Goal: Task Accomplishment & Management: Use online tool/utility

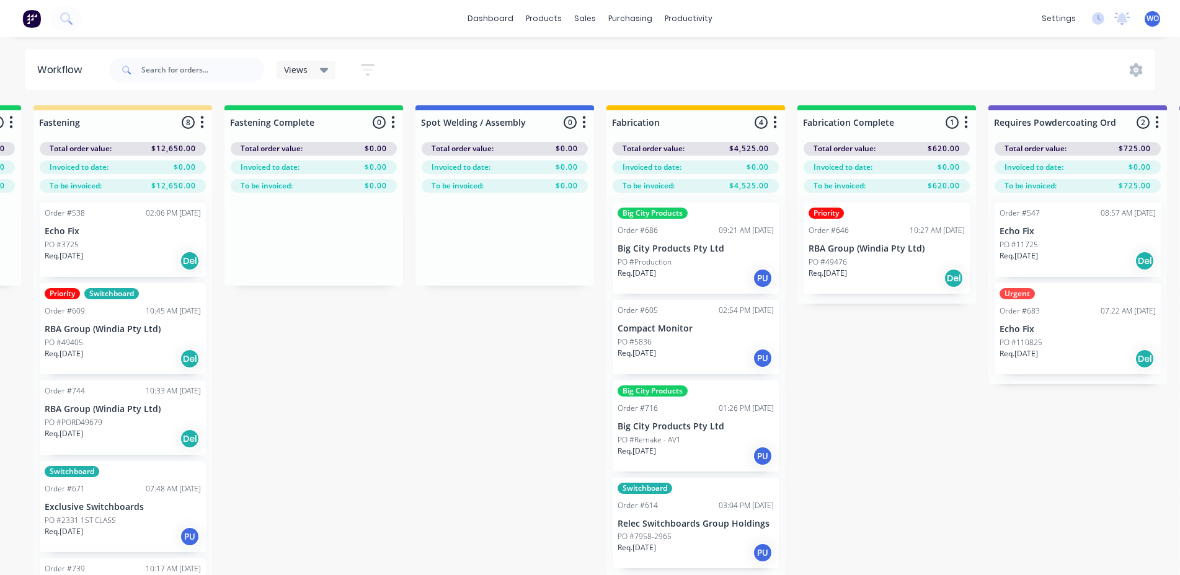
scroll to position [0, 2750]
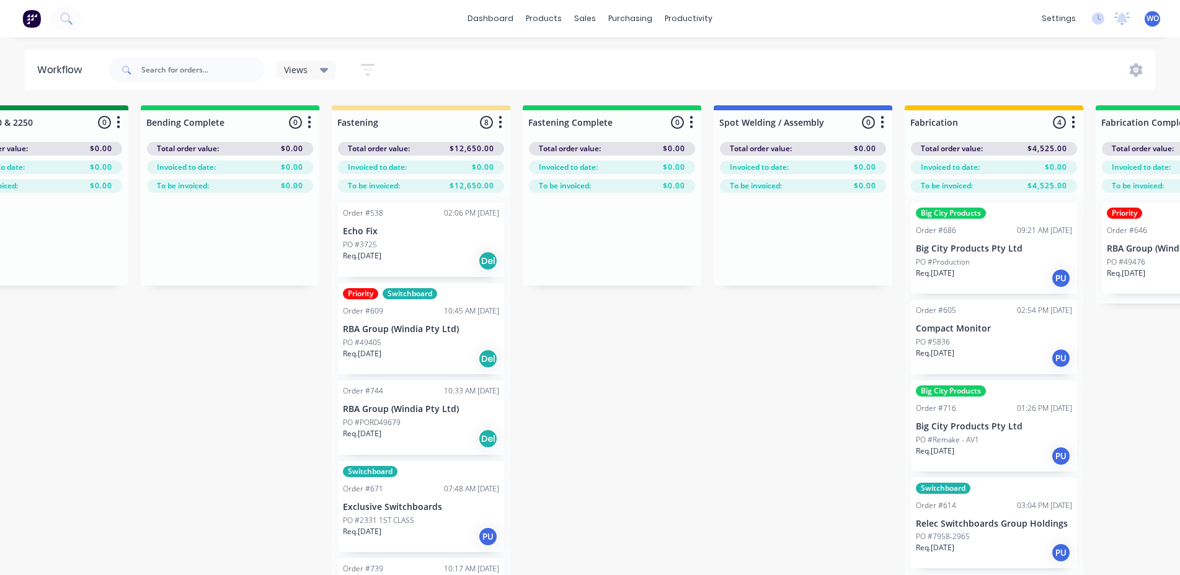
click at [35, 15] on img at bounding box center [31, 18] width 19 height 19
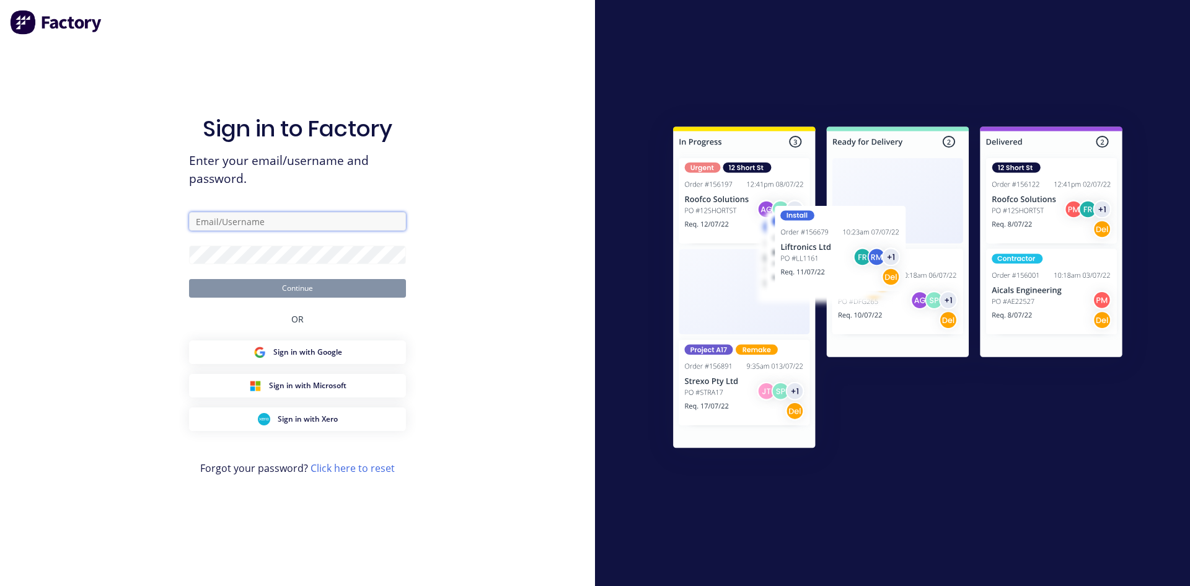
type input "[EMAIL_ADDRESS][DOMAIN_NAME]"
click at [304, 293] on button "Continue" at bounding box center [297, 288] width 217 height 19
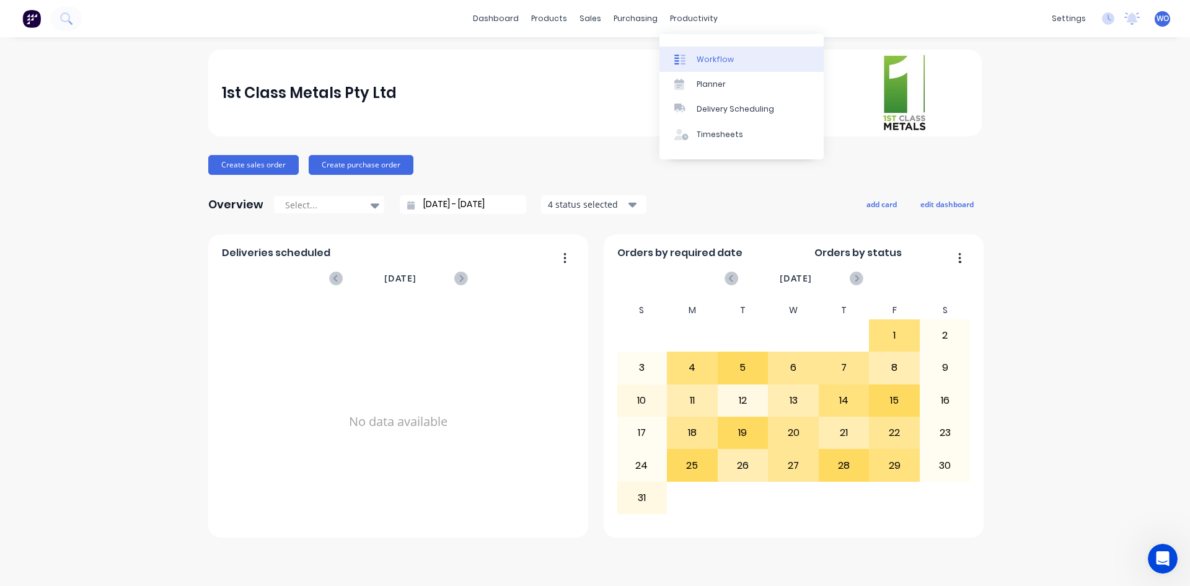
click at [704, 64] on div "Workflow" at bounding box center [715, 59] width 37 height 11
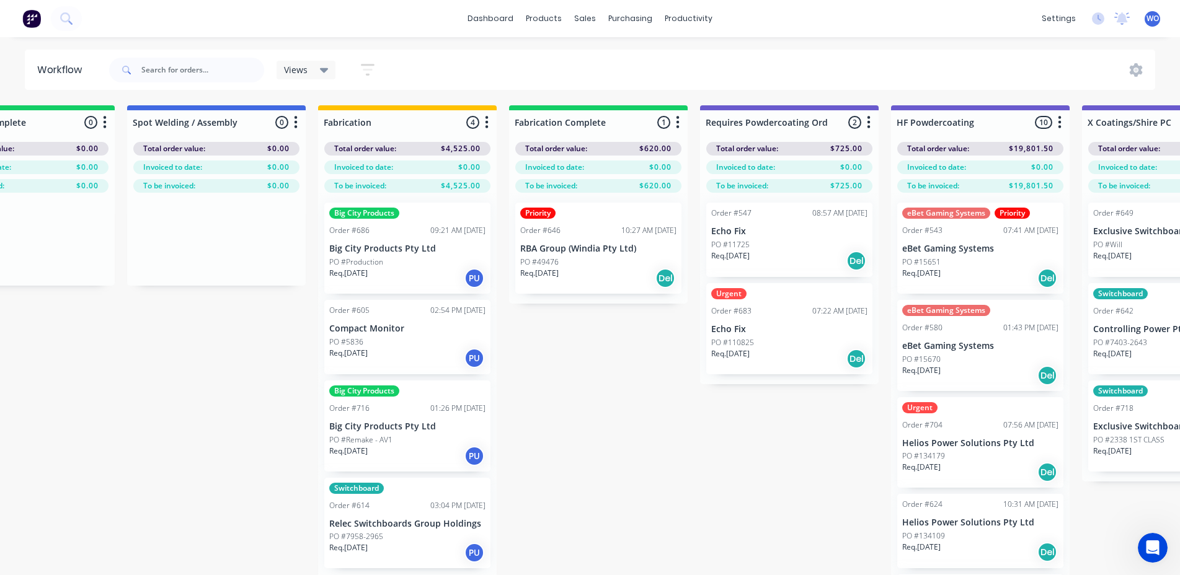
scroll to position [0, 3339]
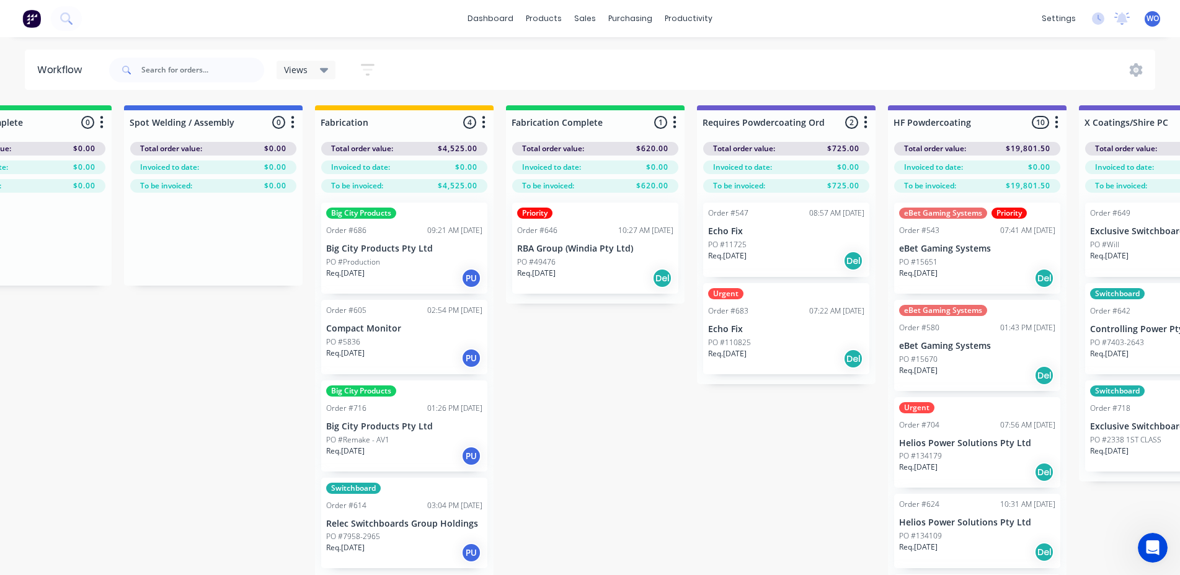
click at [636, 272] on div "Req. [DATE] Del" at bounding box center [595, 278] width 156 height 21
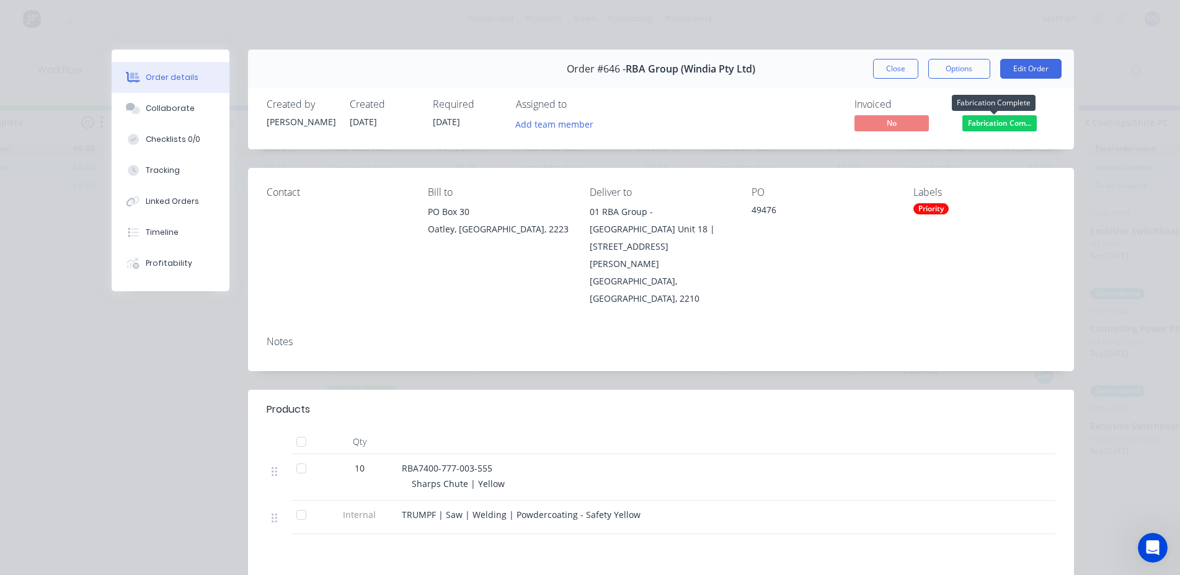
click at [999, 125] on span "Fabrication Com..." at bounding box center [999, 122] width 74 height 15
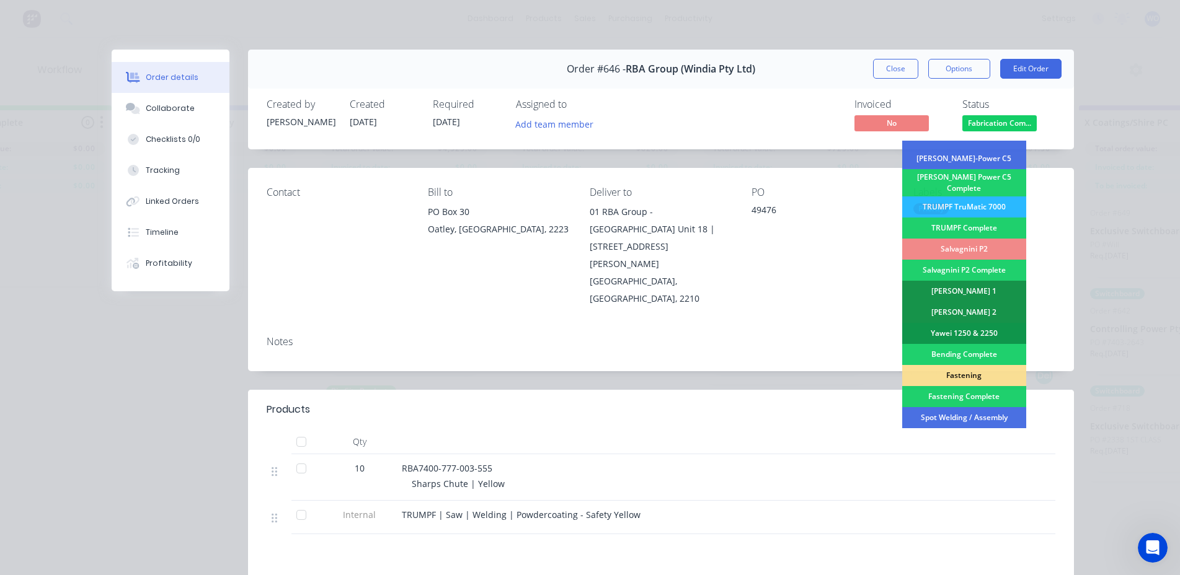
scroll to position [351, 0]
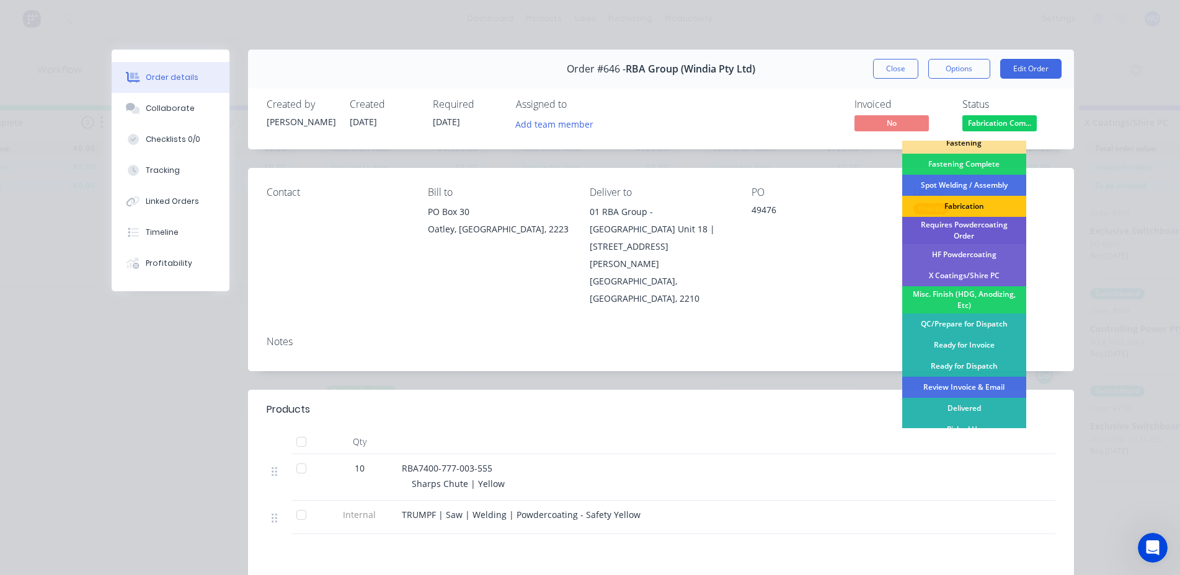
click at [958, 226] on div "Requires Powdercoating Order" at bounding box center [964, 230] width 124 height 27
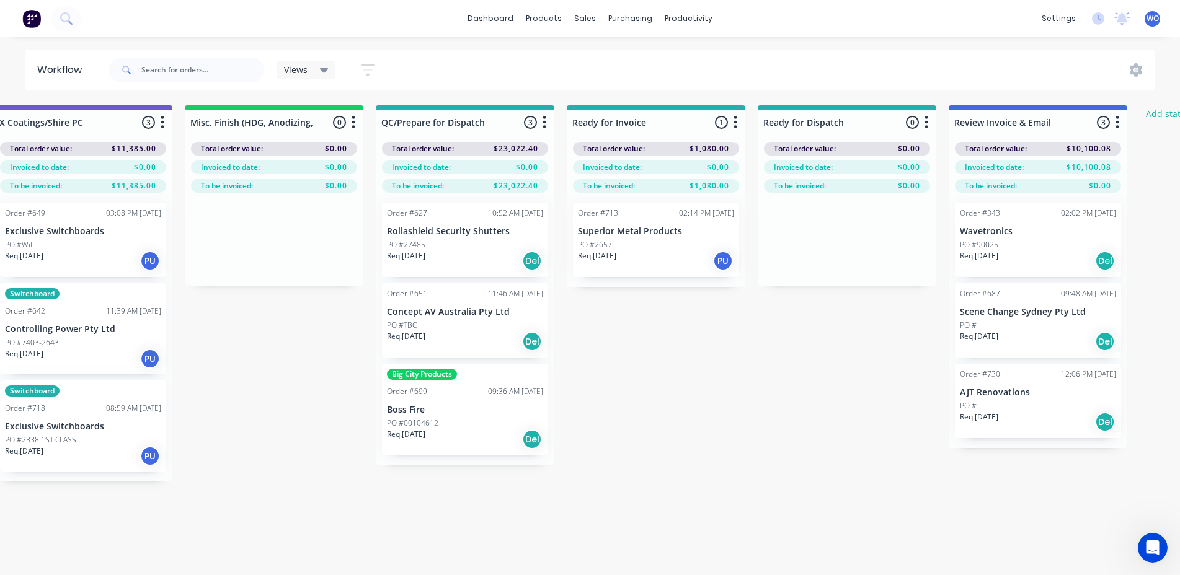
scroll to position [0, 4562]
